Goal: Task Accomplishment & Management: Use online tool/utility

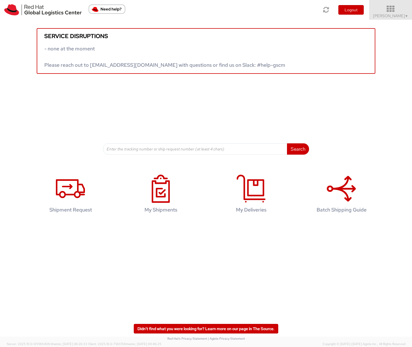
click at [406, 14] on span "▼" at bounding box center [406, 16] width 3 height 5
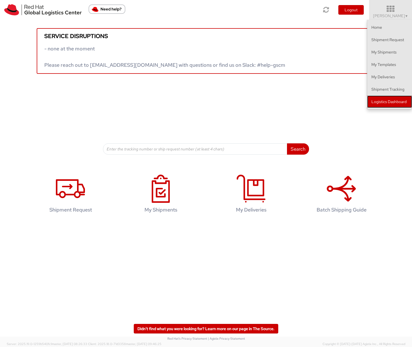
click at [379, 101] on link "Logistics Dashboard" at bounding box center [389, 102] width 45 height 12
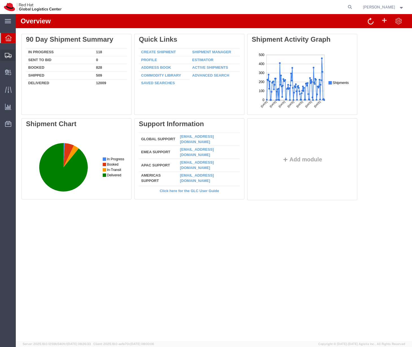
click at [19, 56] on span "Shipments" at bounding box center [18, 55] width 4 height 11
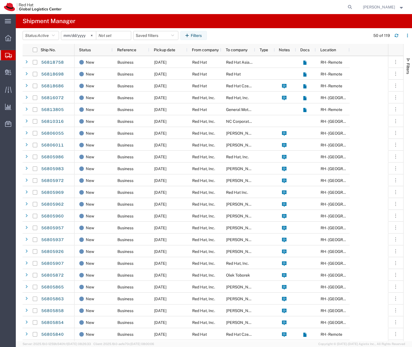
click at [85, 36] on input "[DATE]" at bounding box center [78, 35] width 35 height 8
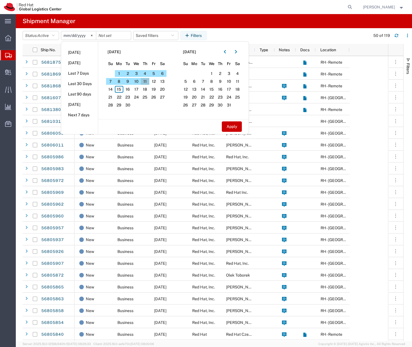
click at [147, 80] on span "11" at bounding box center [145, 81] width 9 height 7
click at [120, 89] on span "15" at bounding box center [119, 89] width 9 height 7
click at [229, 123] on button "Apply" at bounding box center [232, 127] width 20 height 10
type input "[DATE]"
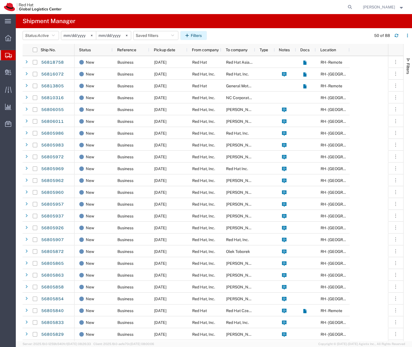
click at [200, 37] on button "Filters" at bounding box center [193, 35] width 26 height 9
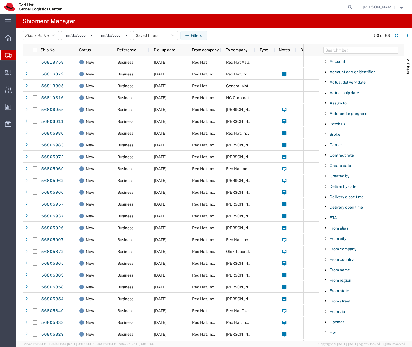
click at [340, 258] on span "From country" at bounding box center [341, 259] width 24 height 5
click at [338, 287] on input "Filter List 66 Filters" at bounding box center [363, 288] width 74 height 9
type input "sing"
click at [338, 304] on label "[GEOGRAPHIC_DATA]" at bounding box center [363, 302] width 74 height 8
click at [0, 0] on input "[GEOGRAPHIC_DATA]" at bounding box center [0, 0] width 0 height 0
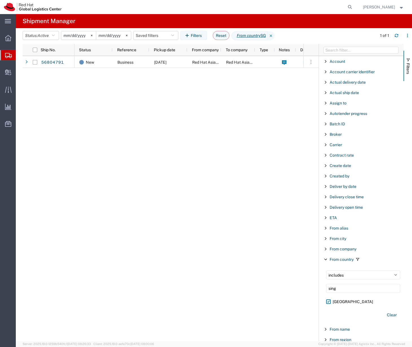
click at [197, 127] on div "New Business [DATE] Red Hat Asia Pacific Pte Ltd Red Hat Asia-Pacific Pty. Ltd.…" at bounding box center [188, 198] width 229 height 285
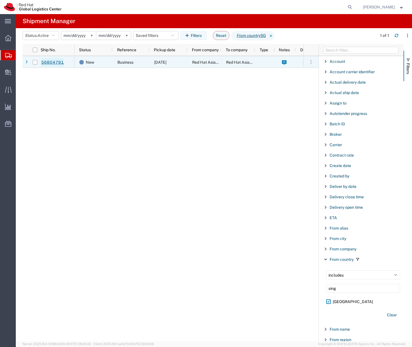
click at [57, 62] on link "56804791" at bounding box center [52, 62] width 23 height 9
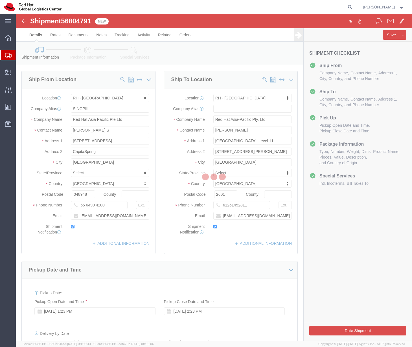
select select "51051"
select select "37938"
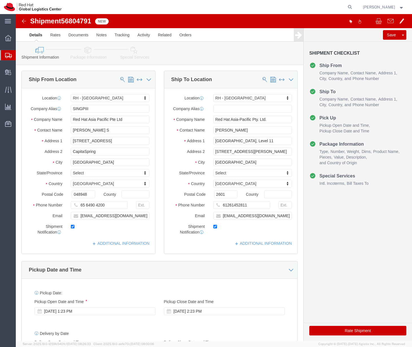
click img
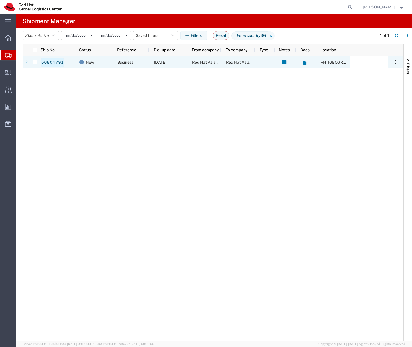
click at [42, 63] on link "56804791" at bounding box center [52, 62] width 23 height 9
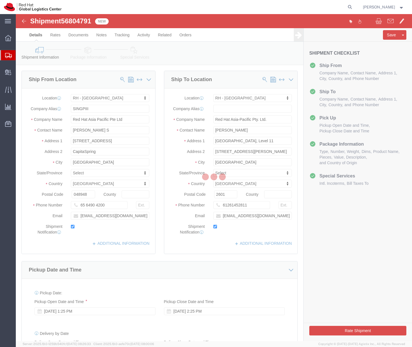
select select "51051"
select select "37938"
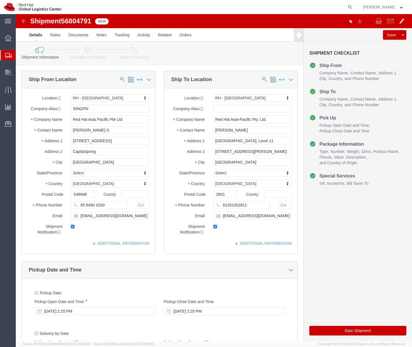
click img
